Goal: Complete application form

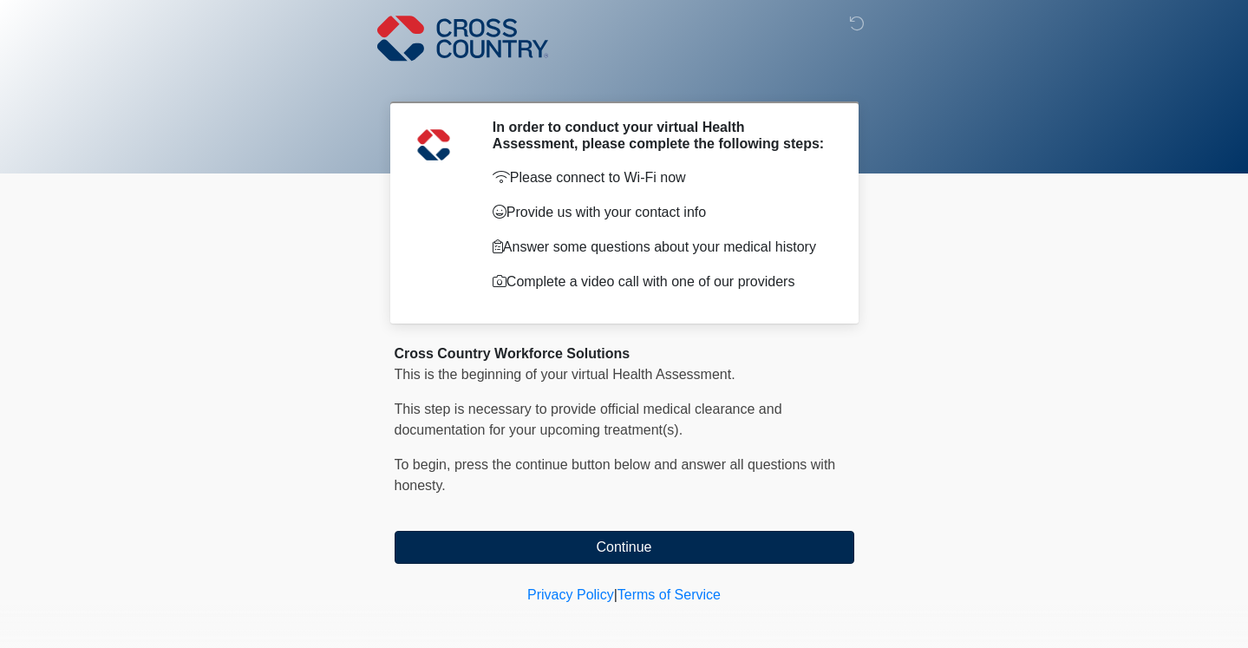
click at [626, 558] on button "Continue" at bounding box center [625, 547] width 460 height 33
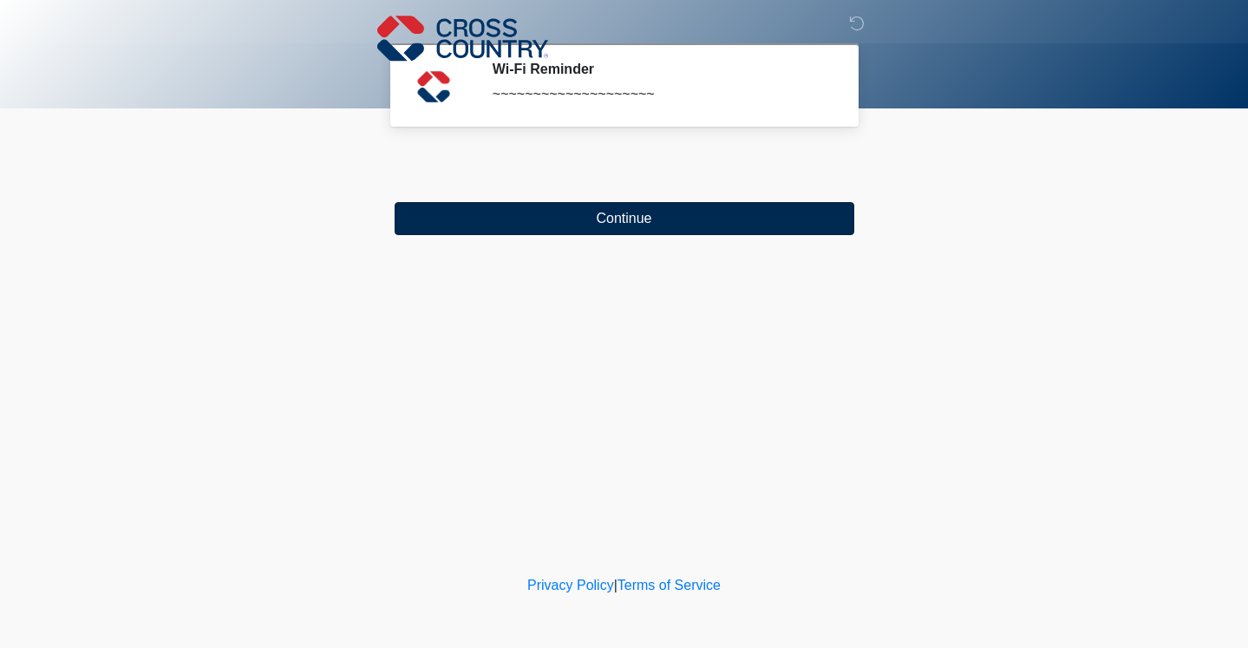
click at [708, 207] on button "Continue" at bounding box center [625, 218] width 460 height 33
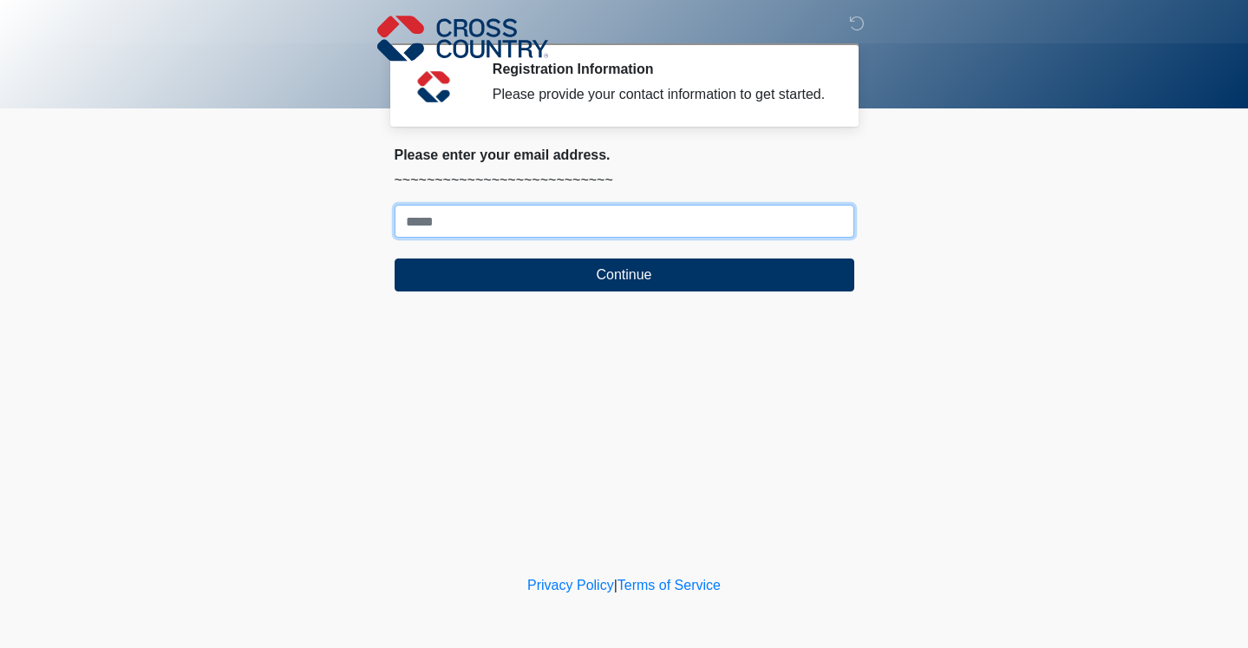
click at [459, 238] on input "Where should we email your response?" at bounding box center [625, 221] width 460 height 33
type input "*"
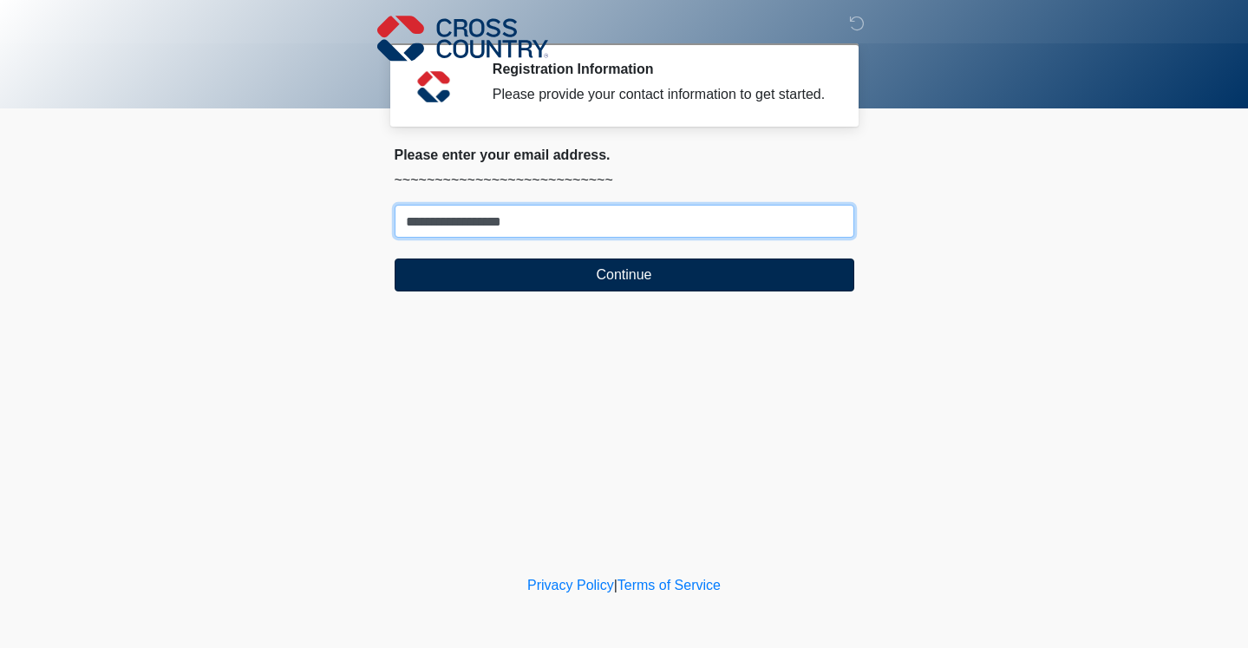
type input "**********"
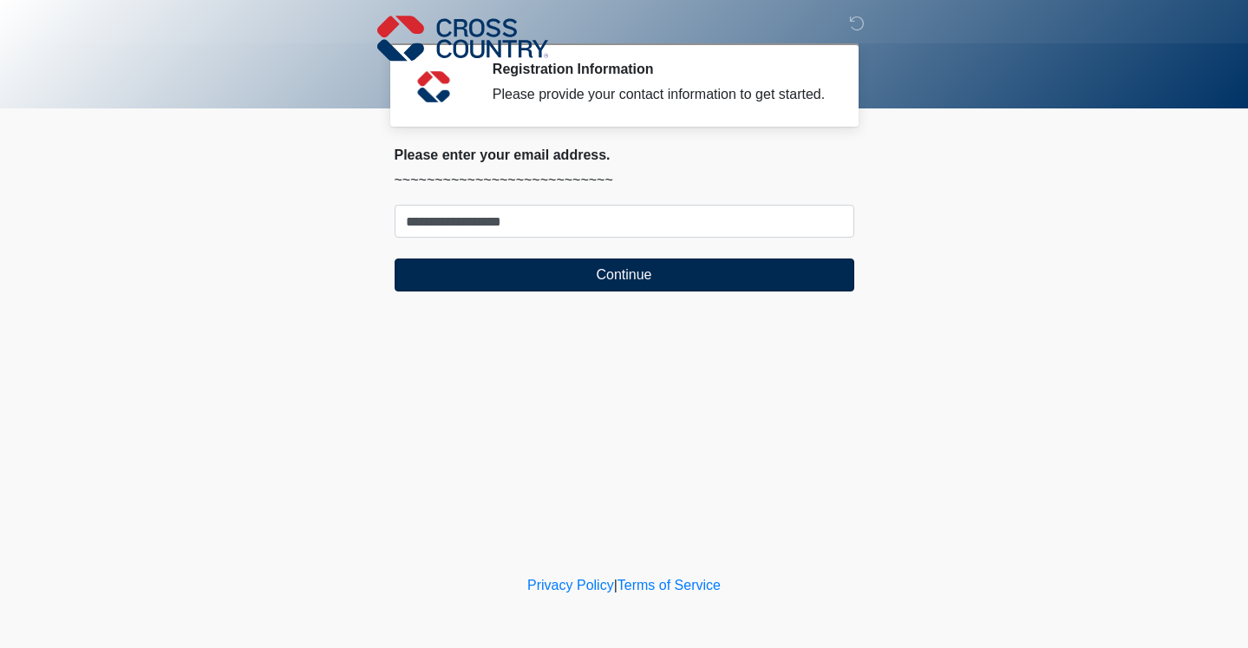
click at [522, 291] on button "Continue" at bounding box center [625, 274] width 460 height 33
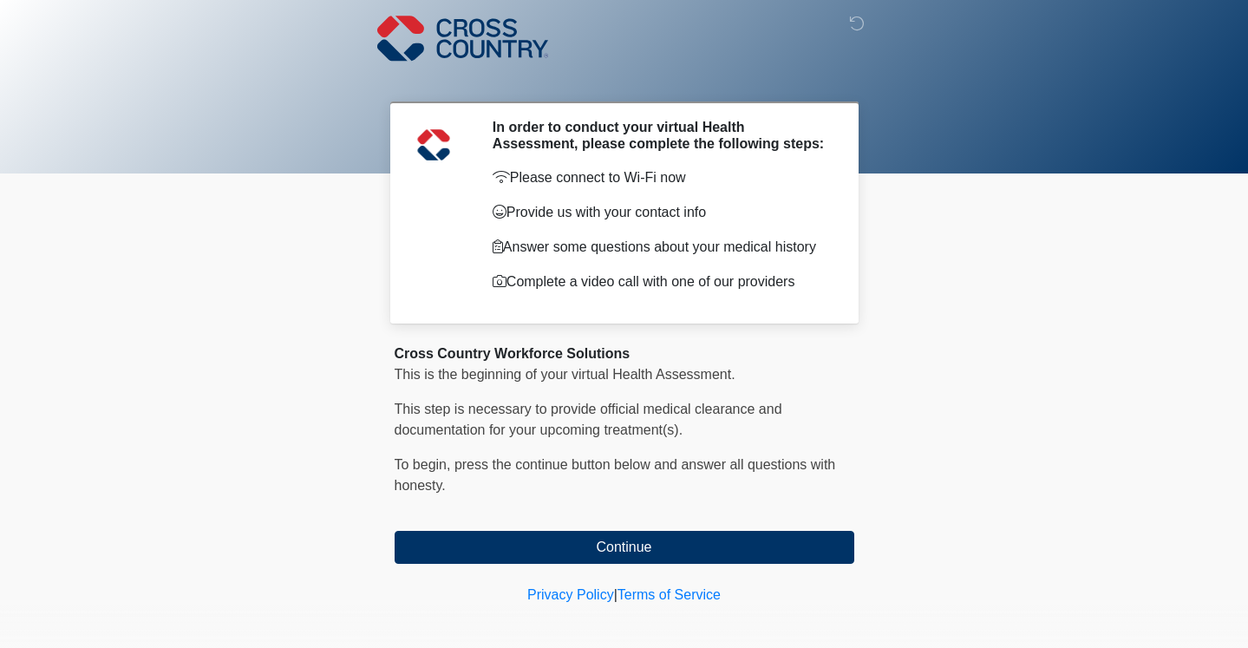
click at [544, 292] on p "Complete a video call with one of our providers" at bounding box center [660, 281] width 336 height 21
